Goal: Transaction & Acquisition: Purchase product/service

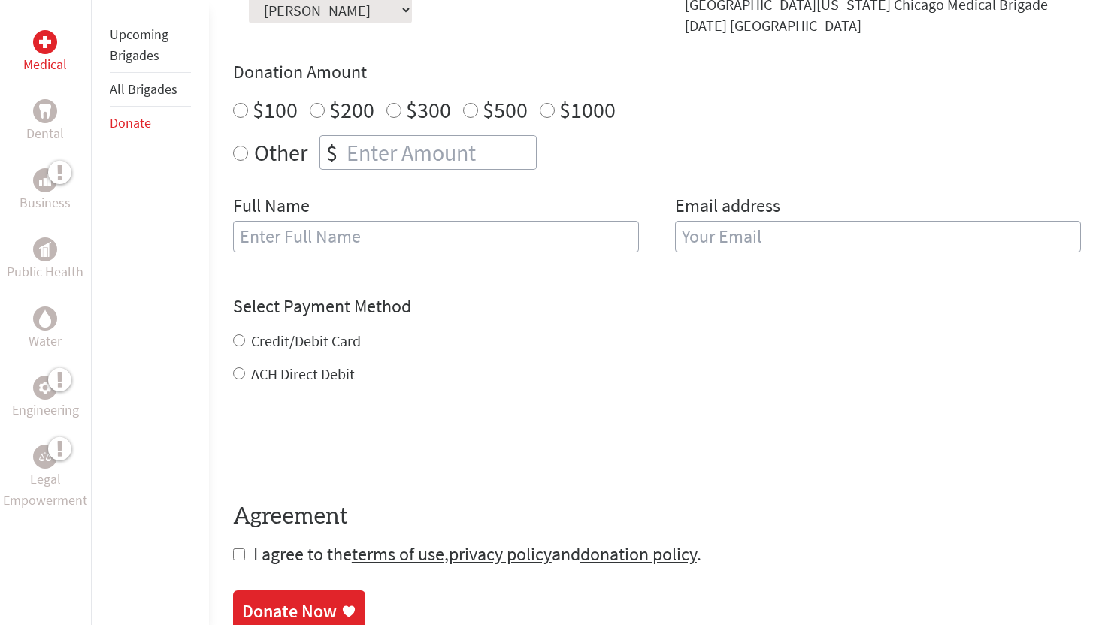
scroll to position [517, 0]
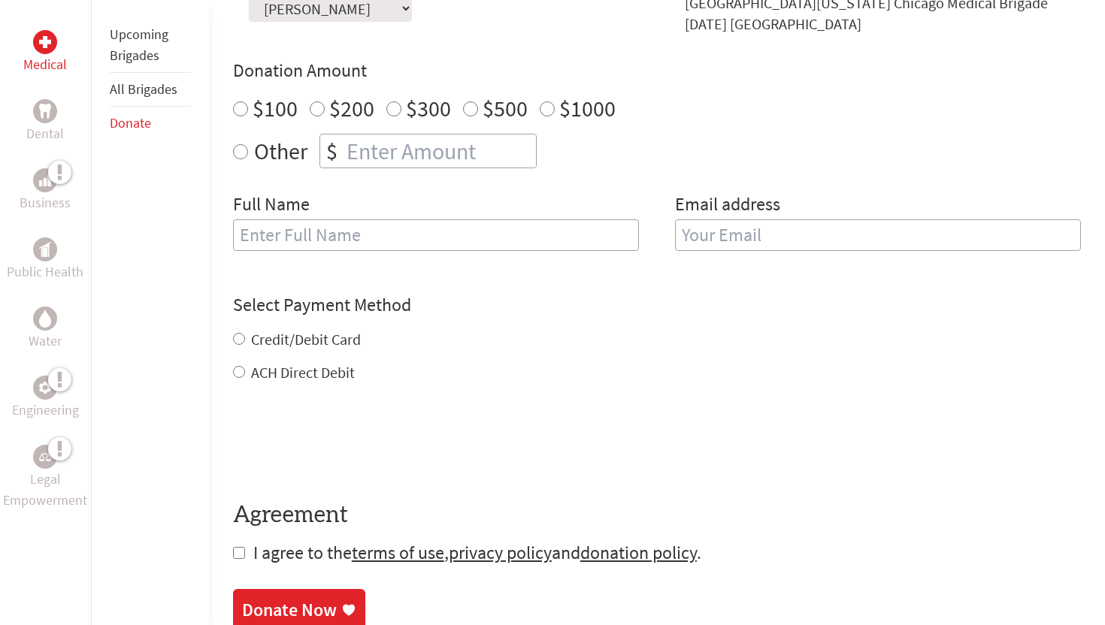
click at [313, 378] on label "ACH Direct Debit" at bounding box center [303, 372] width 104 height 19
click at [245, 378] on input "ACH Direct Debit" at bounding box center [239, 372] width 12 height 12
radio input "true"
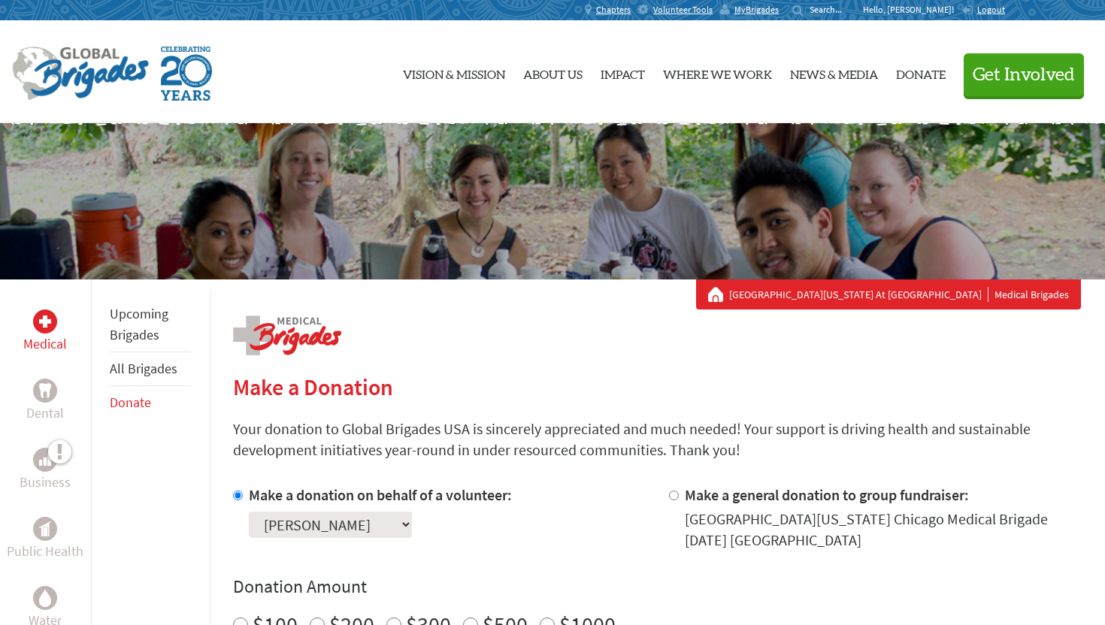
scroll to position [0, 0]
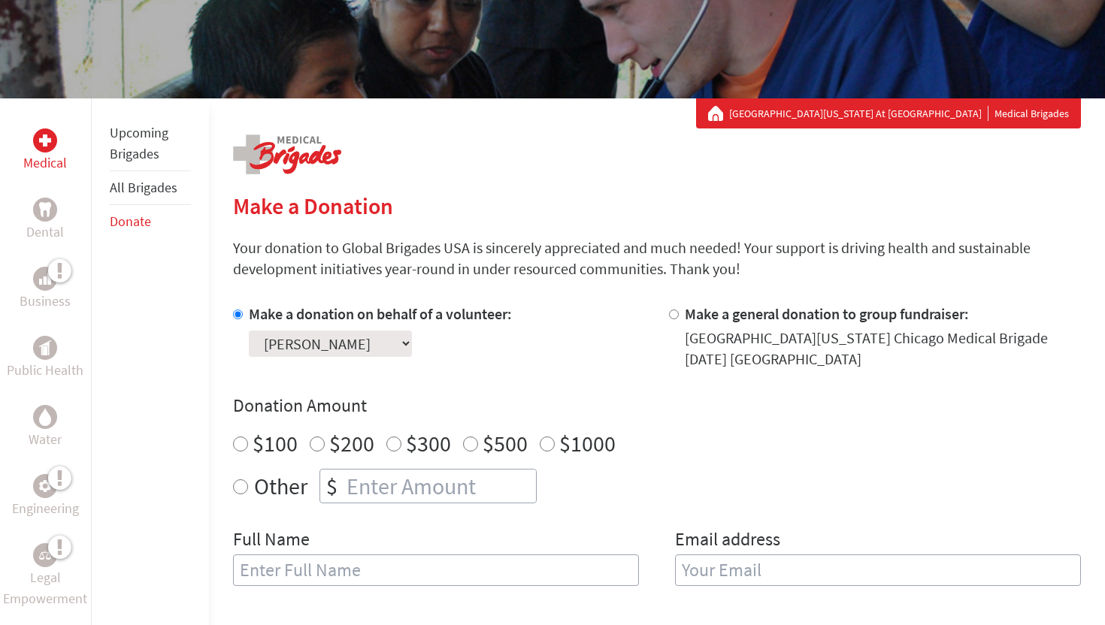
scroll to position [183, 0]
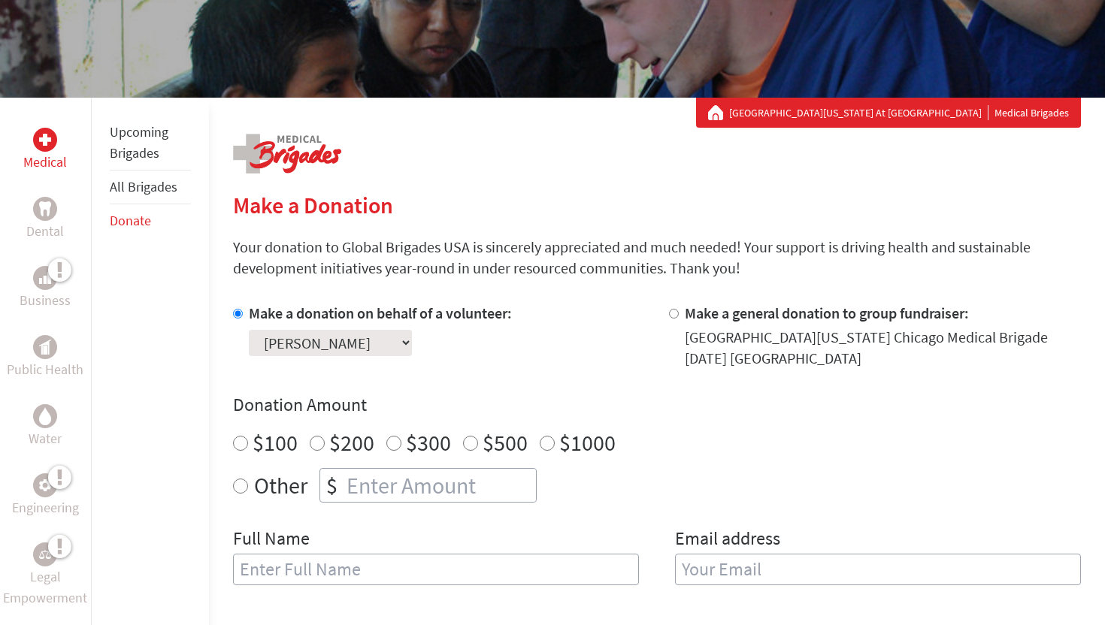
radio input "true"
click at [375, 475] on input "number" at bounding box center [439, 485] width 192 height 33
click at [581, 368] on div "Make a donation on behalf of a volunteer: Select a volunteer... Aayan khan Arda…" at bounding box center [439, 336] width 412 height 66
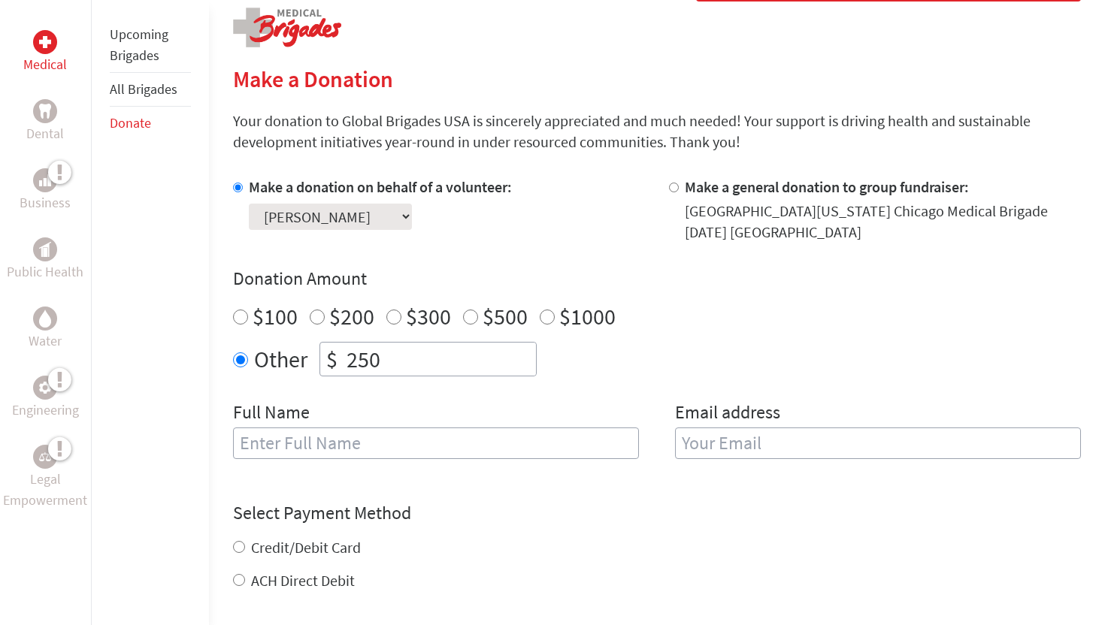
scroll to position [301, 0]
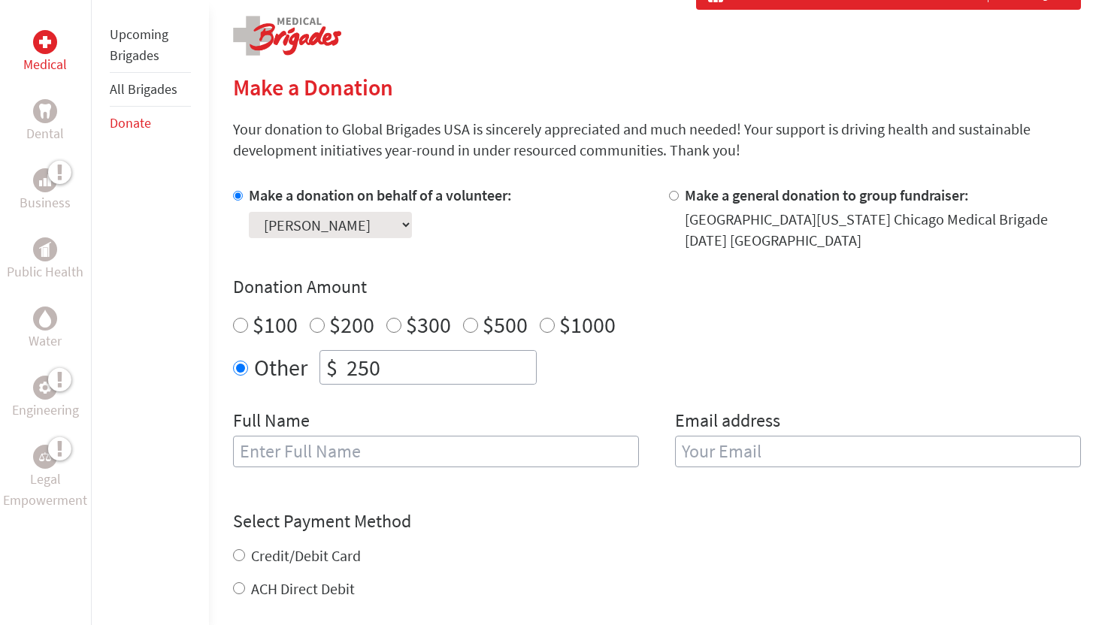
click at [464, 361] on input "250" at bounding box center [439, 367] width 192 height 33
type input "10"
click at [392, 460] on input "text" at bounding box center [436, 452] width 406 height 32
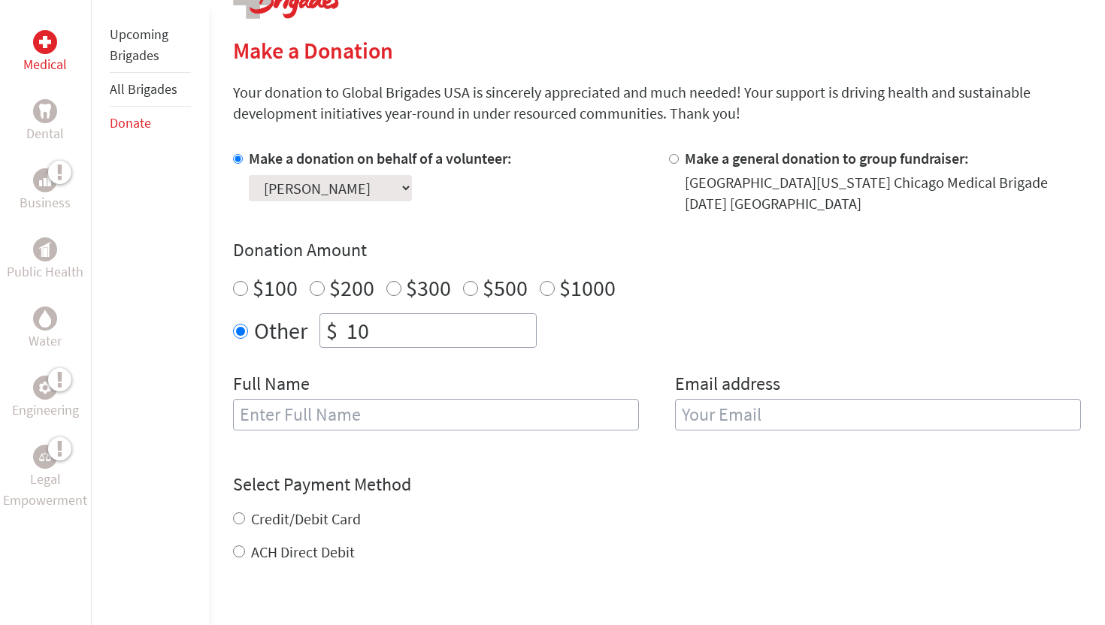
scroll to position [334, 0]
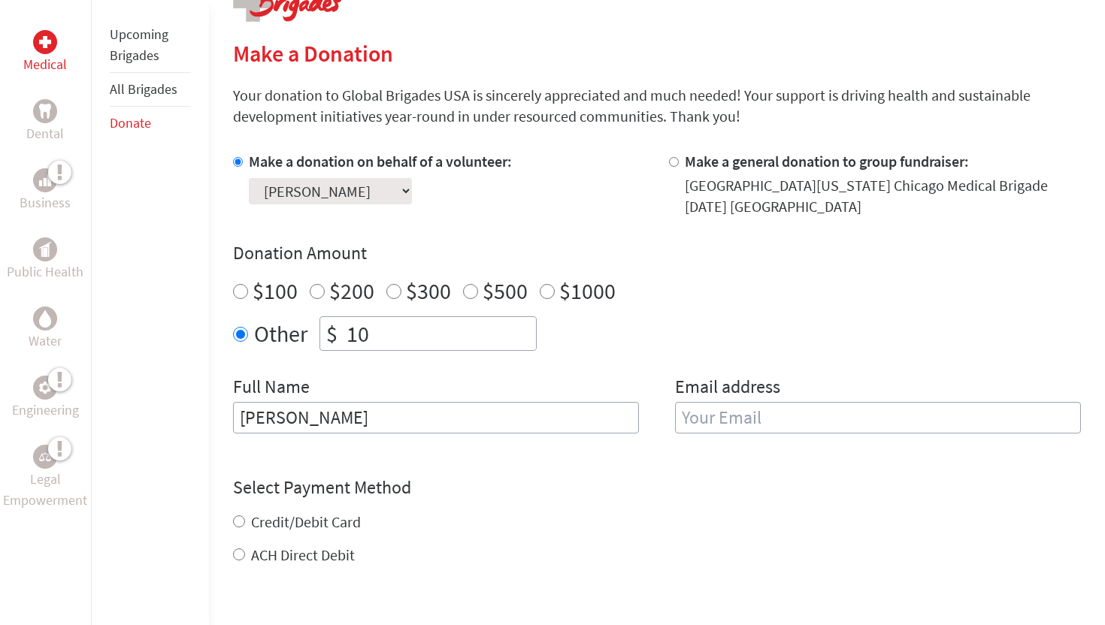
type input "[PERSON_NAME]"
type input "sahitya.maheswaran@gmail.com"
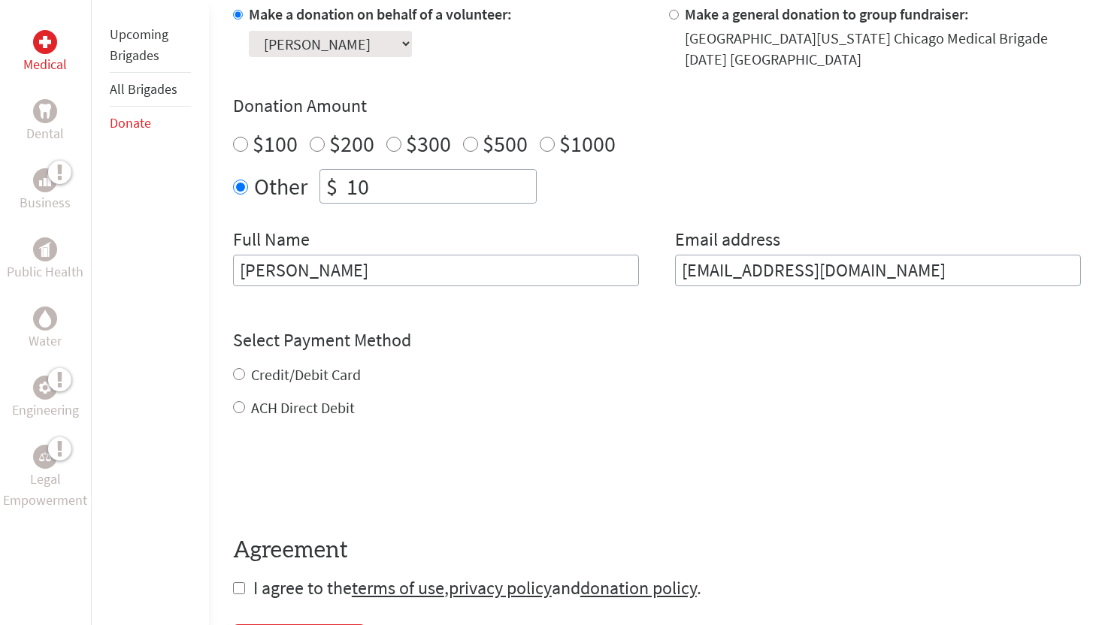
scroll to position [527, 0]
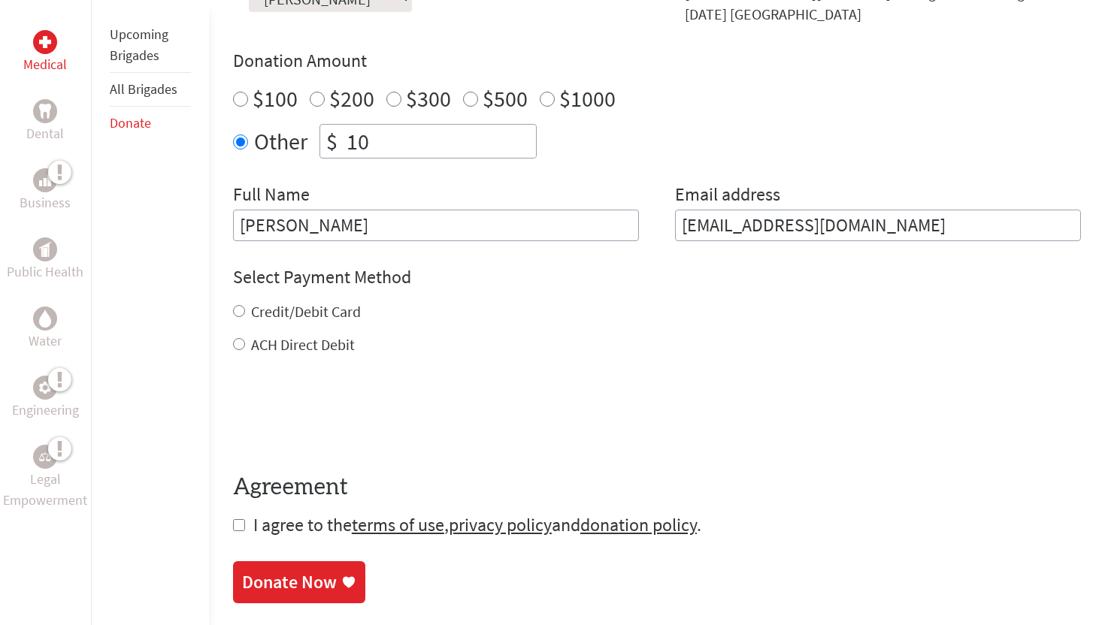
click at [273, 366] on form "Make a donation on behalf of a volunteer: Select a volunteer... Aayan khan Arda…" at bounding box center [657, 248] width 848 height 579
click at [239, 346] on input "ACH Direct Debit" at bounding box center [239, 344] width 12 height 12
radio input "true"
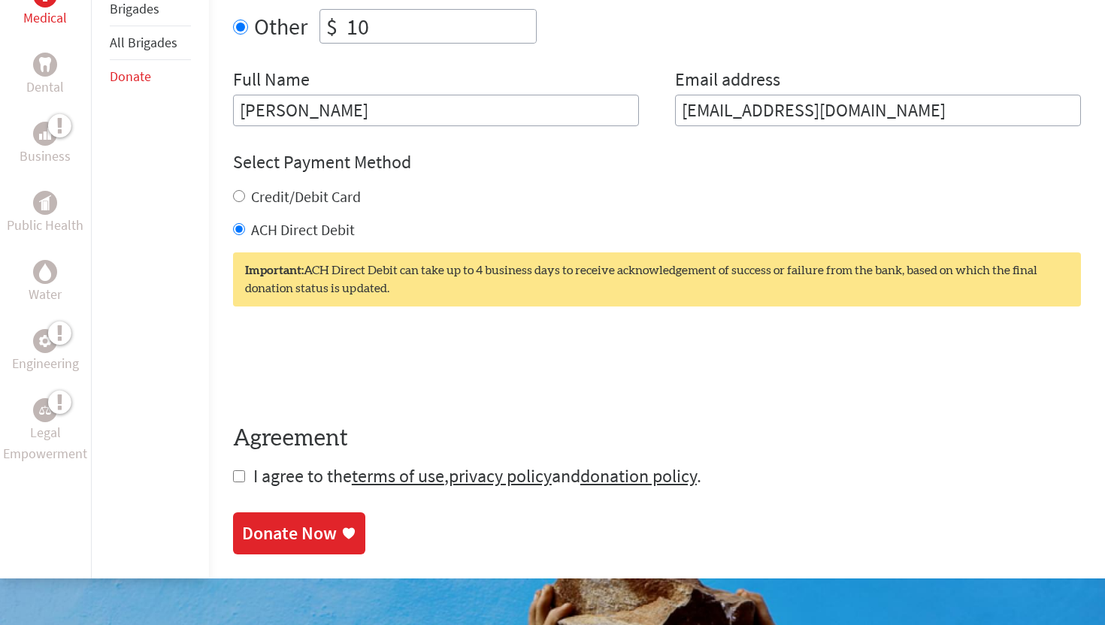
scroll to position [655, 0]
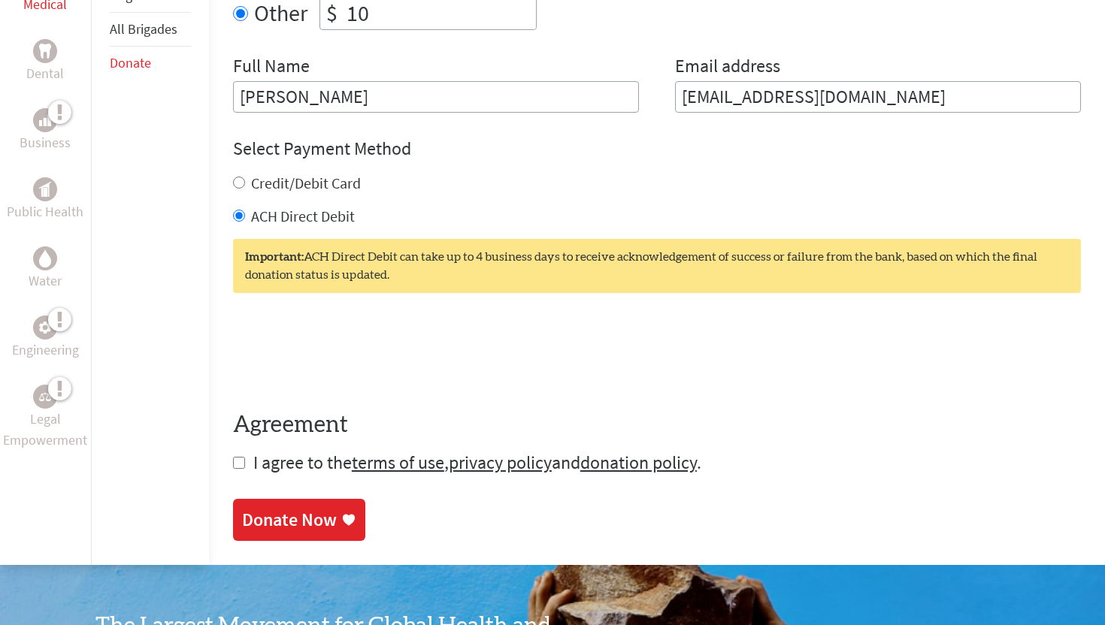
click at [241, 184] on input "Credit/Debit Card" at bounding box center [239, 183] width 12 height 12
radio input "true"
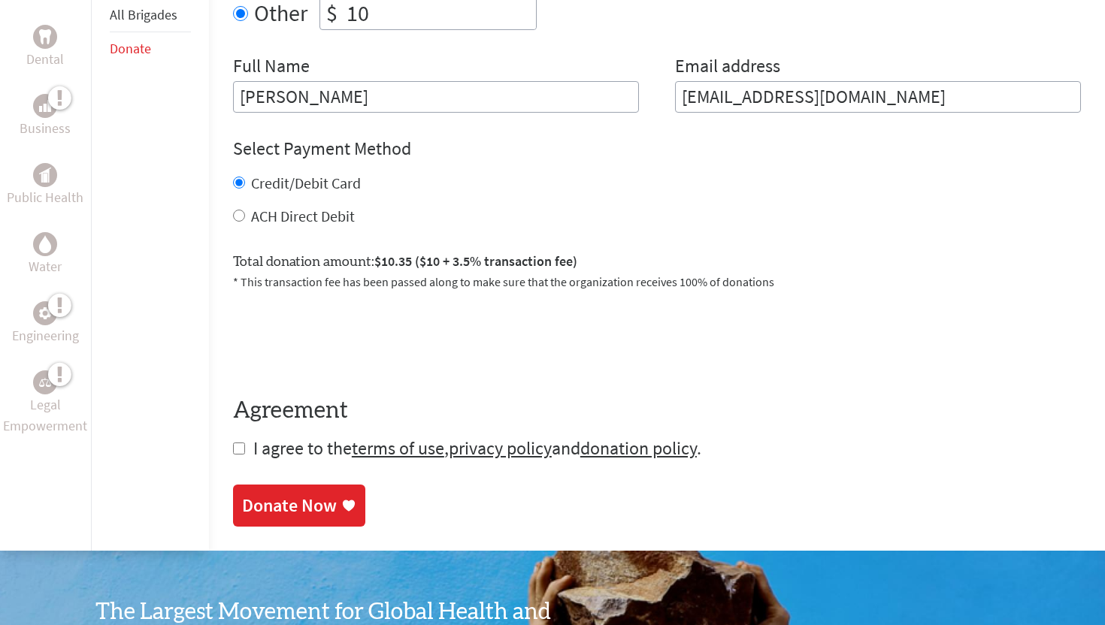
click at [241, 213] on input "ACH Direct Debit" at bounding box center [239, 216] width 12 height 12
radio input "true"
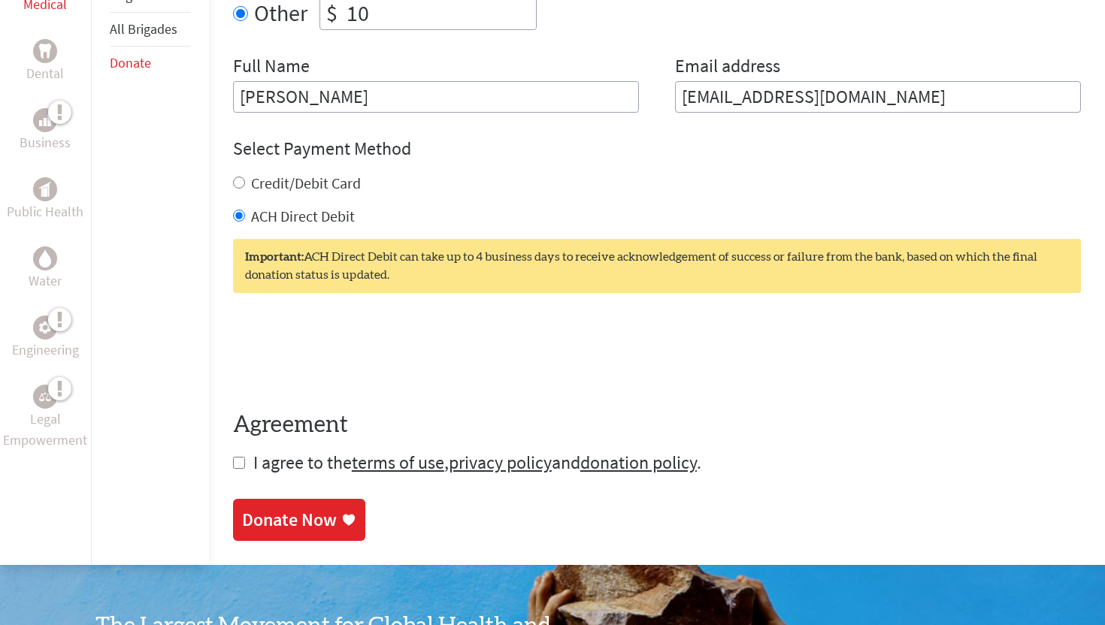
click at [240, 466] on input "checkbox" at bounding box center [239, 463] width 12 height 12
checkbox input "true"
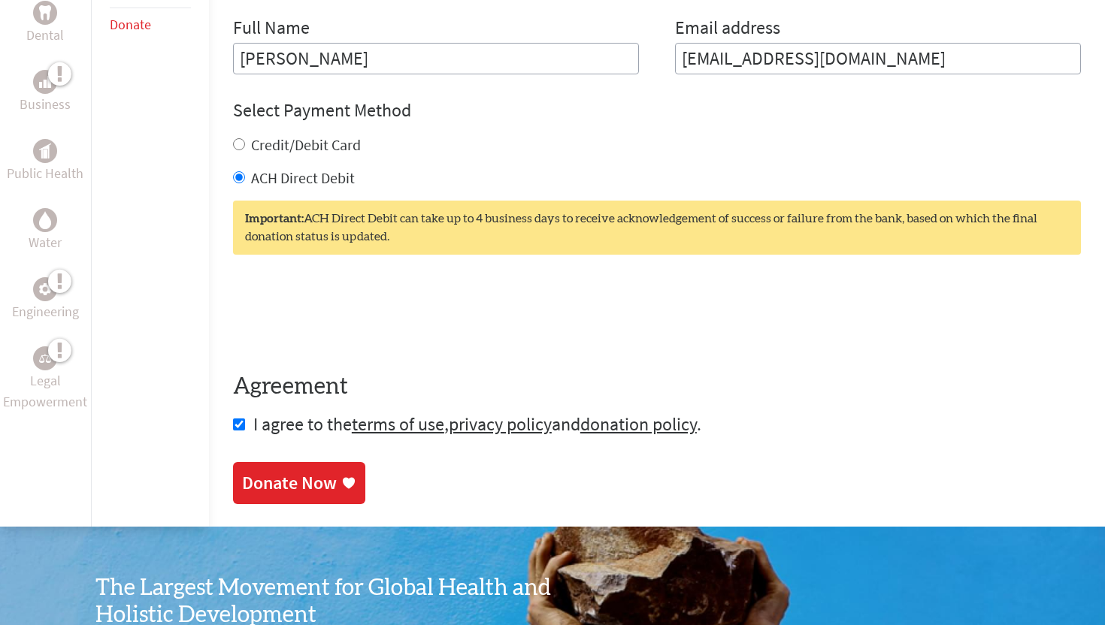
scroll to position [770, 0]
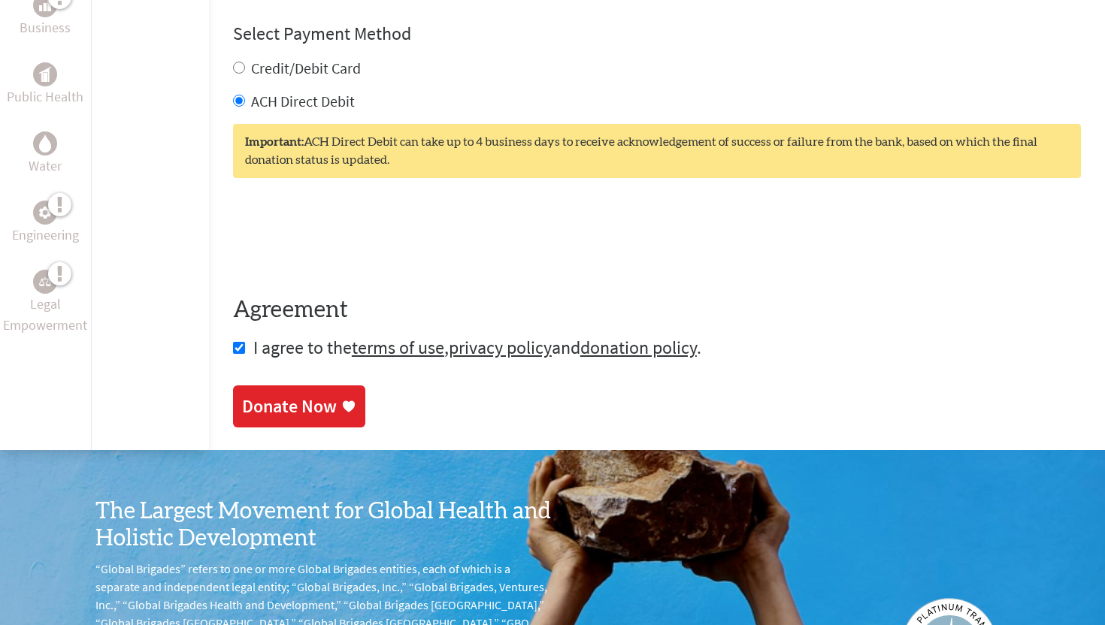
click at [280, 412] on div "Donate Now" at bounding box center [289, 407] width 95 height 24
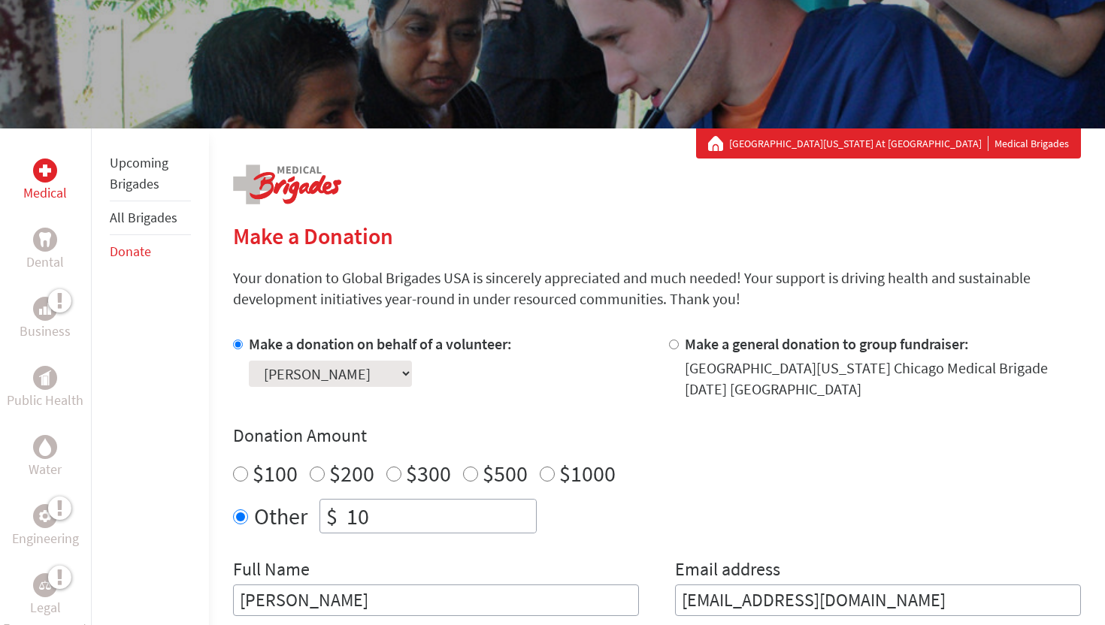
scroll to position [225, 0]
